Goal: Navigation & Orientation: Find specific page/section

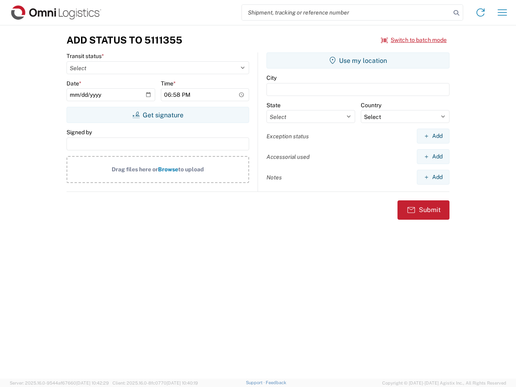
click at [346, 12] on input "search" at bounding box center [346, 12] width 209 height 15
click at [456, 13] on icon at bounding box center [455, 12] width 11 height 11
click at [480, 12] on icon at bounding box center [480, 12] width 13 height 13
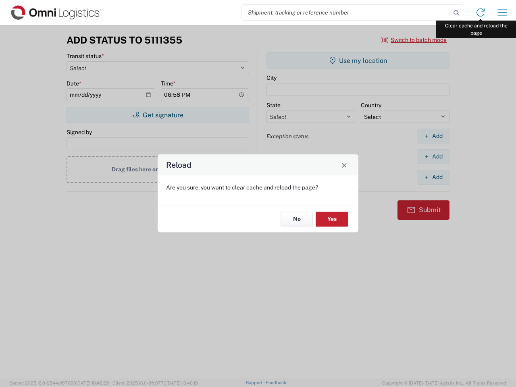
click at [502, 12] on div "Reload Are you sure, you want to clear cache and reload the page? No Yes" at bounding box center [258, 193] width 516 height 387
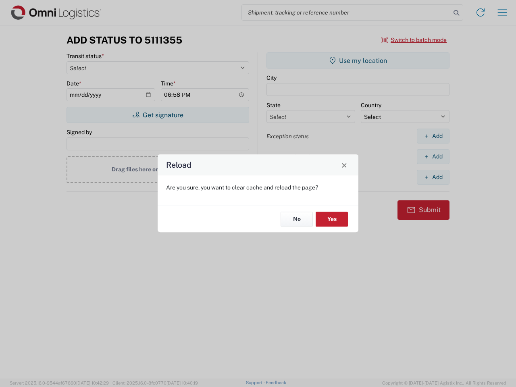
click at [414, 40] on div "Reload Are you sure, you want to clear cache and reload the page? No Yes" at bounding box center [258, 193] width 516 height 387
click at [158, 115] on div "Reload Are you sure, you want to clear cache and reload the page? No Yes" at bounding box center [258, 193] width 516 height 387
click at [358, 60] on div "Reload Are you sure, you want to clear cache and reload the page? No Yes" at bounding box center [258, 193] width 516 height 387
click at [433, 136] on div "Reload Are you sure, you want to clear cache and reload the page? No Yes" at bounding box center [258, 193] width 516 height 387
click at [433, 156] on div "Reload Are you sure, you want to clear cache and reload the page? No Yes" at bounding box center [258, 193] width 516 height 387
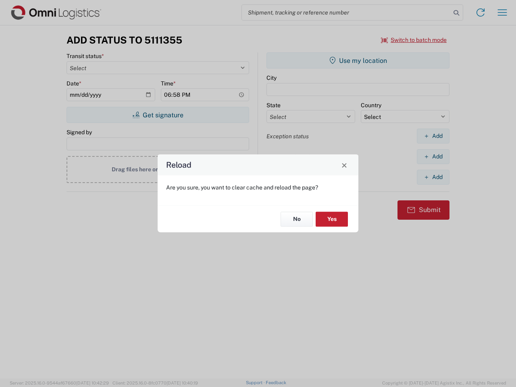
click at [433, 177] on div "Reload Are you sure, you want to clear cache and reload the page? No Yes" at bounding box center [258, 193] width 516 height 387
